Goal: Task Accomplishment & Management: Complete application form

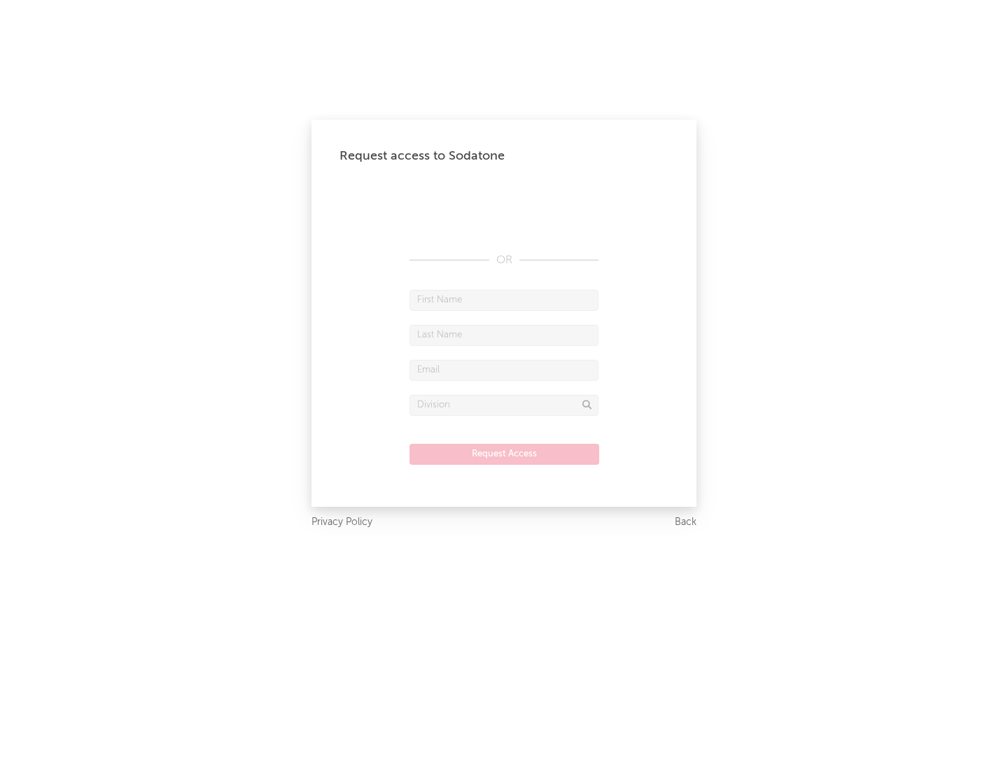
click at [504, 300] on input "text" at bounding box center [503, 300] width 189 height 21
type input "[PERSON_NAME]"
click at [504, 335] on input "text" at bounding box center [503, 335] width 189 height 21
type input "[PERSON_NAME]"
click at [504, 370] on input "text" at bounding box center [503, 370] width 189 height 21
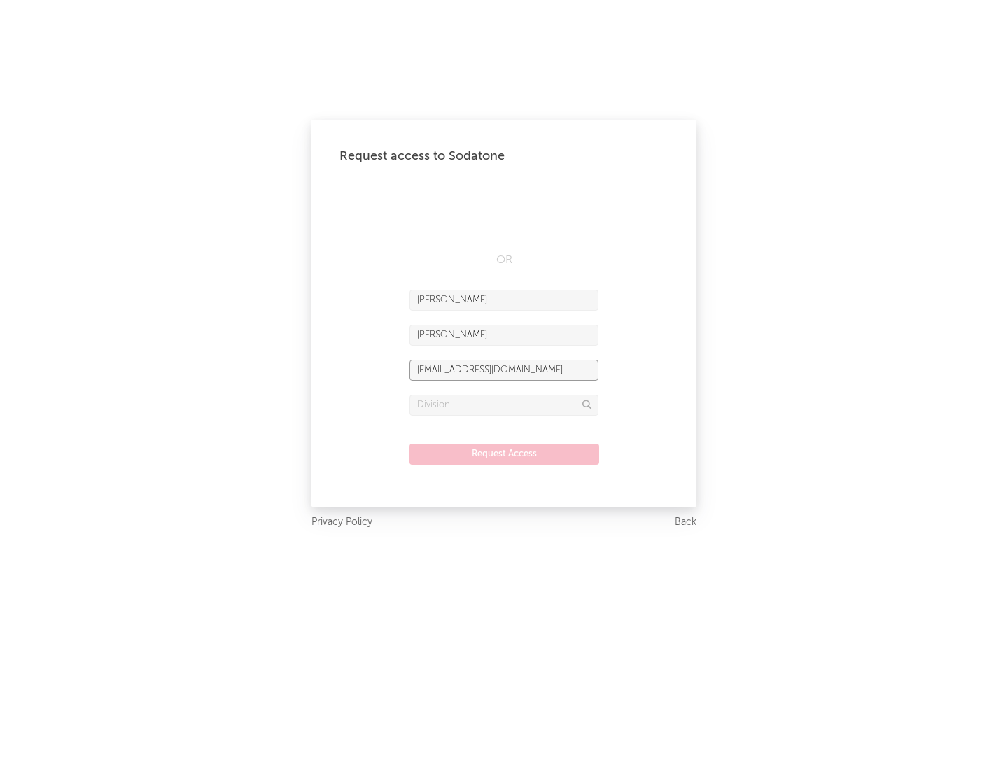
type input "[EMAIL_ADDRESS][DOMAIN_NAME]"
click at [504, 405] on input "text" at bounding box center [503, 405] width 189 height 21
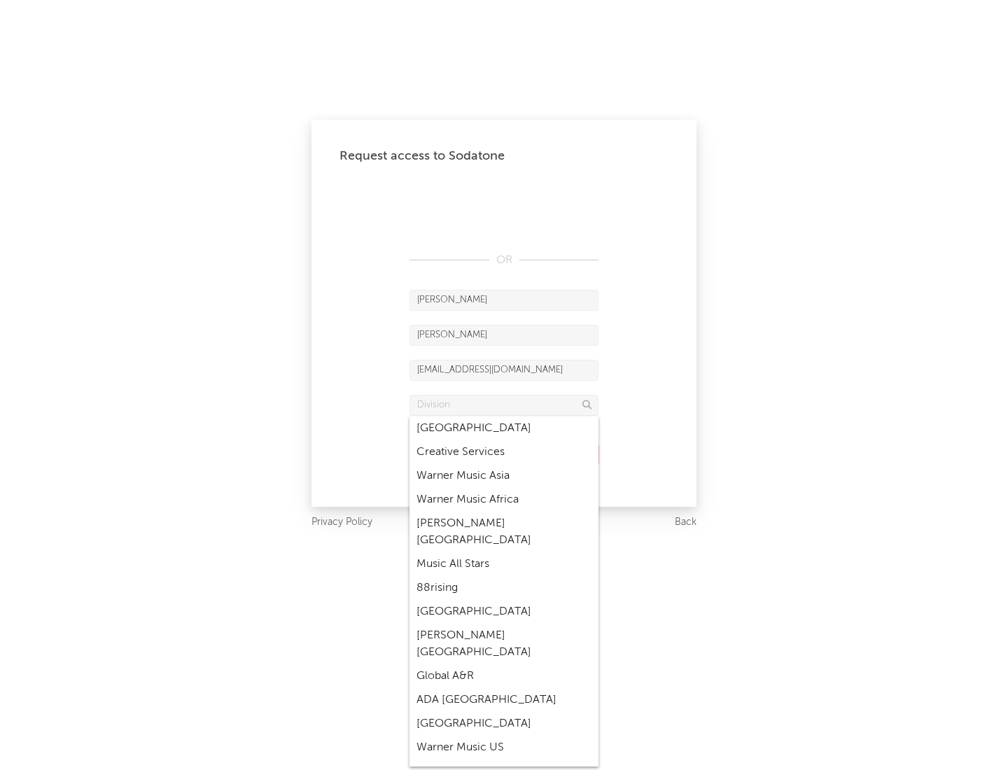
click at [500, 552] on div "Music All Stars" at bounding box center [503, 564] width 189 height 24
type input "Music All Stars"
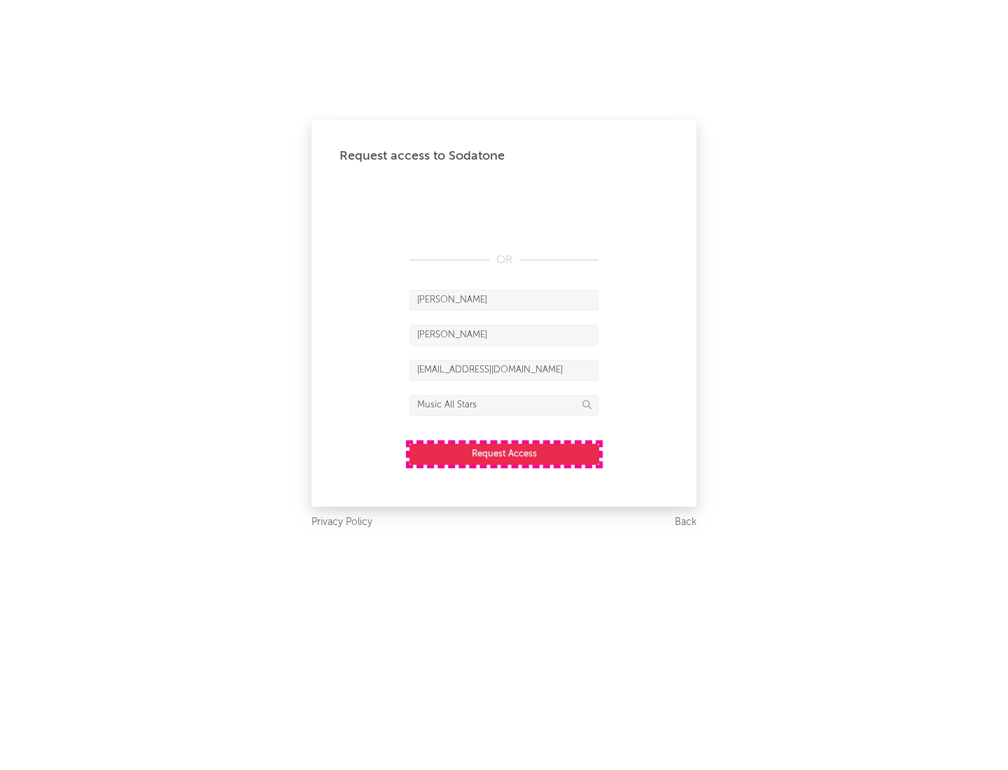
click at [504, 454] on button "Request Access" at bounding box center [504, 454] width 190 height 21
